Goal: Task Accomplishment & Management: Manage account settings

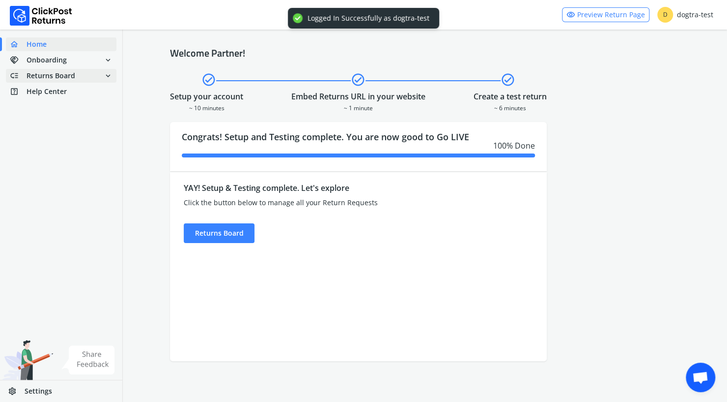
click at [63, 75] on span "Returns Board" at bounding box center [51, 76] width 49 height 10
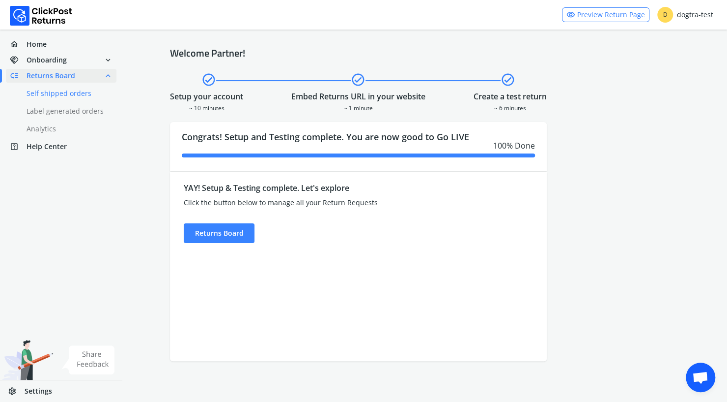
click at [67, 94] on link "done Self shipped orders" at bounding box center [67, 94] width 122 height 14
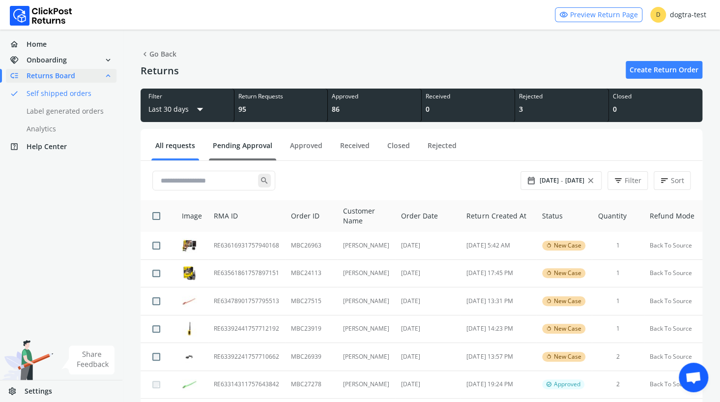
click at [241, 145] on link "Pending Approval" at bounding box center [242, 149] width 67 height 17
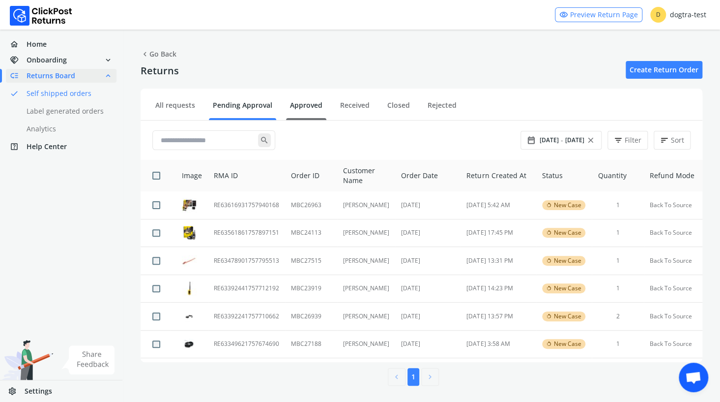
click at [316, 107] on link "Approved" at bounding box center [306, 108] width 40 height 17
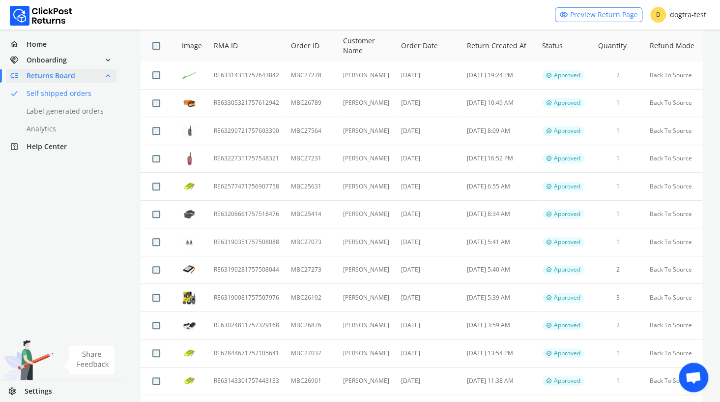
scroll to position [133, 0]
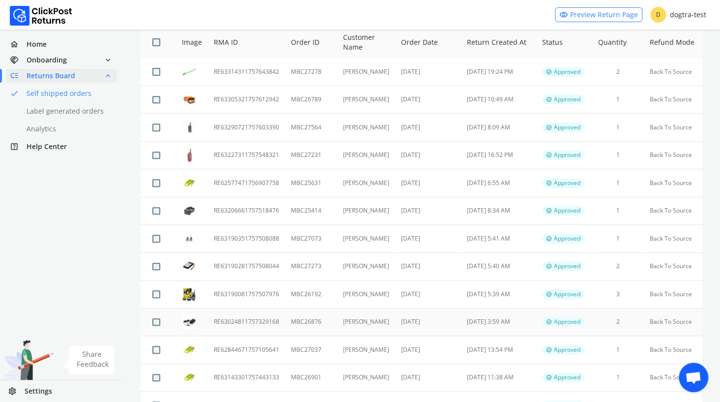
click at [252, 319] on td "RE63024811757329168" at bounding box center [246, 322] width 77 height 28
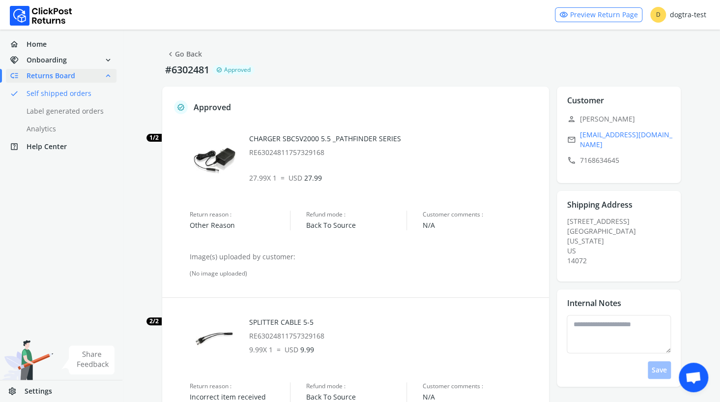
click at [182, 53] on link "chevron_left Go Back" at bounding box center [184, 54] width 36 height 14
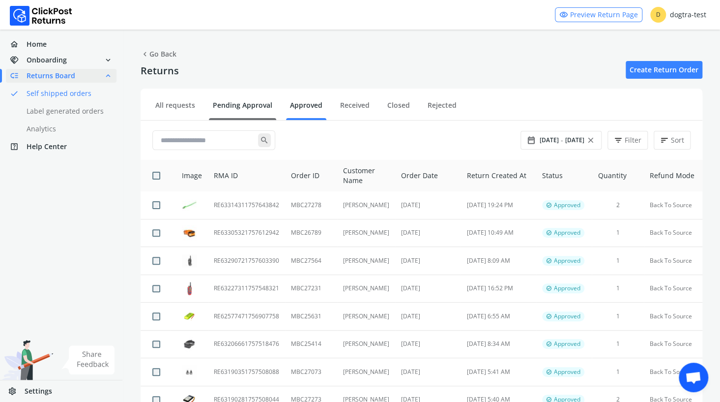
click at [228, 103] on link "Pending Approval" at bounding box center [242, 108] width 67 height 17
